Goal: Information Seeking & Learning: Learn about a topic

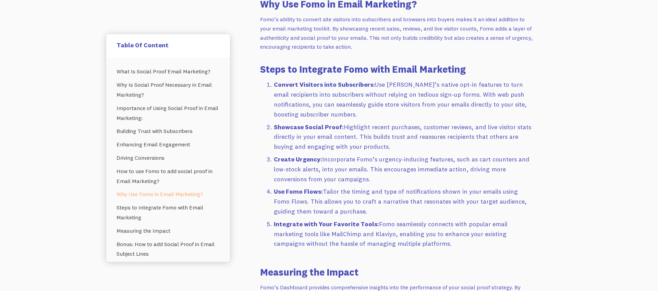
scroll to position [1119, 0]
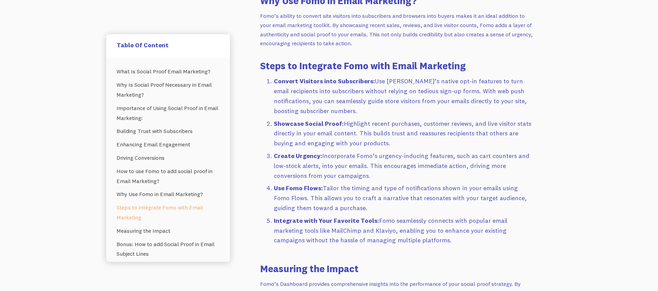
click at [494, 189] on li "Use Fomo Flows: Tailor the timing and type of notifications shown in your email…" at bounding box center [404, 197] width 260 height 29
click at [467, 189] on li "Use Fomo Flows: Tailor the timing and type of notifications shown in your email…" at bounding box center [404, 197] width 260 height 29
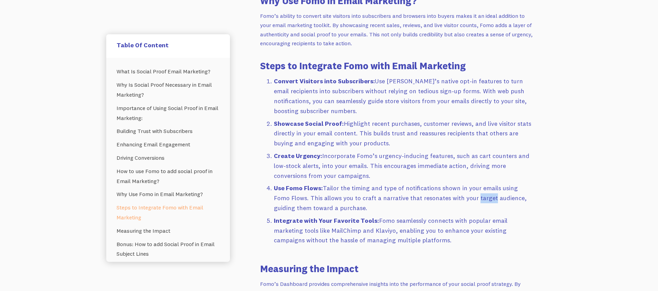
click at [467, 189] on li "Use Fomo Flows: Tailor the timing and type of notifications shown in your email…" at bounding box center [404, 197] width 260 height 29
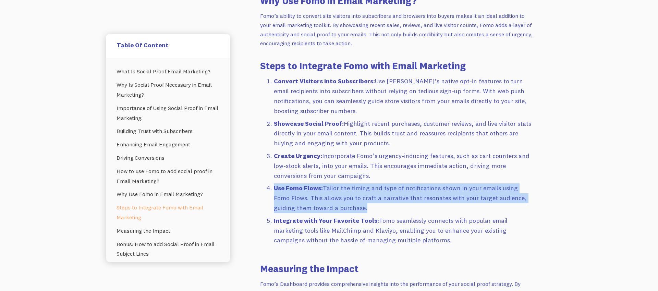
click at [467, 189] on li "Use Fomo Flows: Tailor the timing and type of notifications shown in your email…" at bounding box center [404, 197] width 260 height 29
click at [461, 190] on li "Use Fomo Flows: Tailor the timing and type of notifications shown in your email…" at bounding box center [404, 197] width 260 height 29
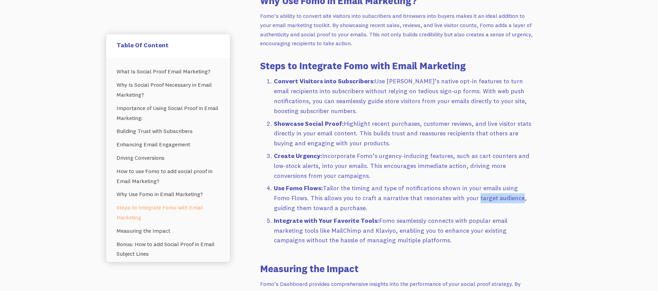
drag, startPoint x: 457, startPoint y: 189, endPoint x: 500, endPoint y: 188, distance: 42.5
click at [500, 188] on li "Use Fomo Flows: Tailor the timing and type of notifications shown in your email…" at bounding box center [404, 197] width 260 height 29
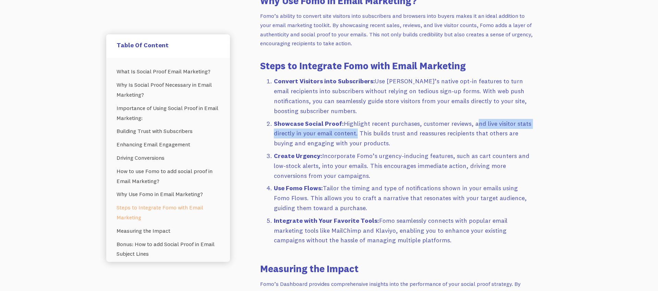
drag, startPoint x: 470, startPoint y: 115, endPoint x: 353, endPoint y: 127, distance: 117.8
click at [353, 127] on li "Showcase Social Proof: Highlight recent purchases, customer reviews, and live v…" at bounding box center [404, 133] width 260 height 29
click at [350, 151] on li "Create Urgency: Incorporate Fomo’s urgency-inducing features, such as cart coun…" at bounding box center [404, 165] width 260 height 29
click at [340, 151] on li "Create Urgency: Incorporate Fomo’s urgency-inducing features, such as cart coun…" at bounding box center [404, 165] width 260 height 29
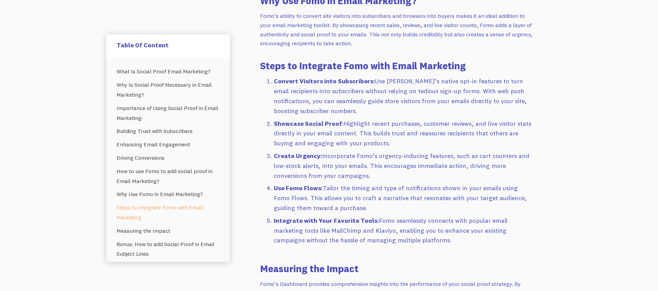
click at [364, 151] on li "Create Urgency: Incorporate Fomo’s urgency-inducing features, such as cart coun…" at bounding box center [404, 165] width 260 height 29
click at [274, 183] on li "Use Fomo Flows: Tailor the timing and type of notifications shown in your email…" at bounding box center [404, 197] width 260 height 29
